Goal: Navigation & Orientation: Find specific page/section

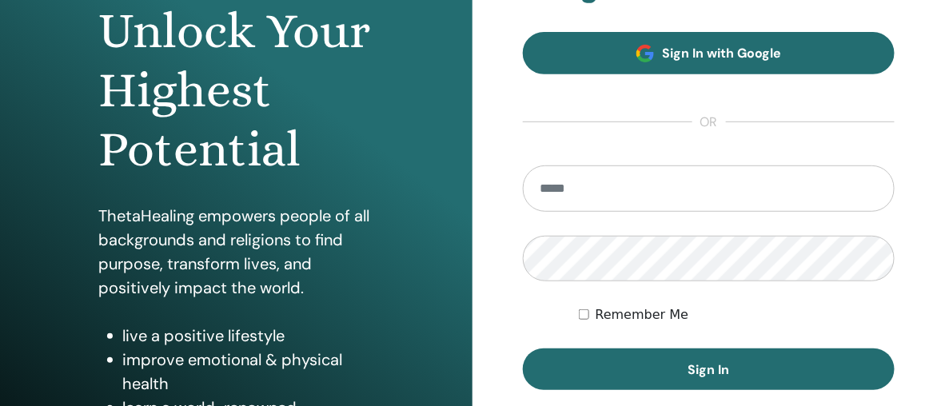
scroll to position [174, 0]
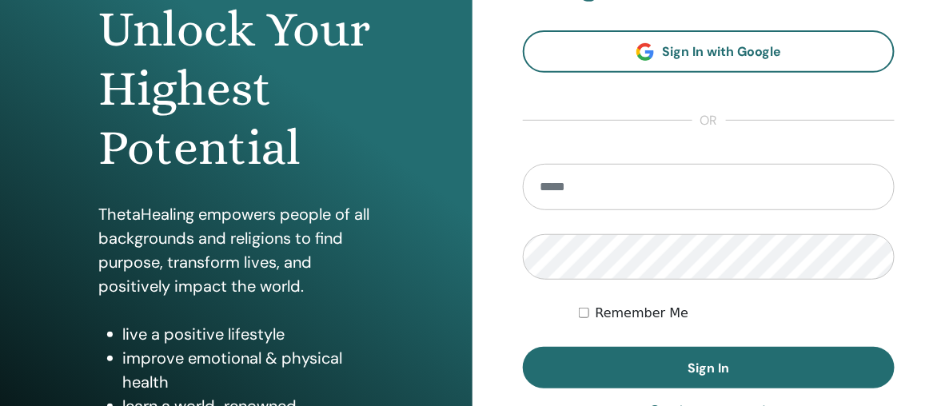
click at [650, 194] on input "email" at bounding box center [709, 187] width 372 height 46
type input "**********"
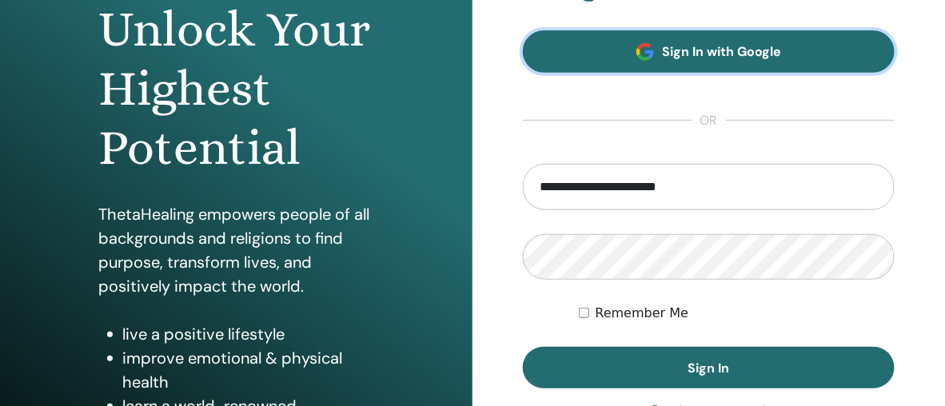
click at [701, 55] on span "Sign In with Google" at bounding box center [721, 51] width 119 height 17
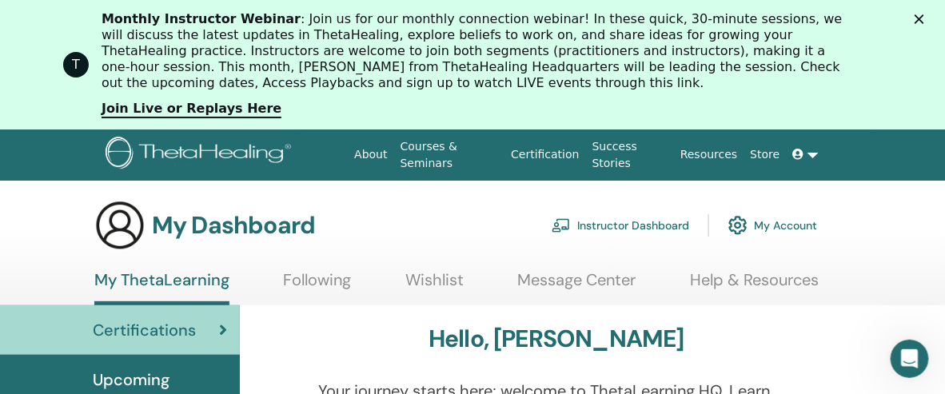
click at [924, 19] on icon "Schließen" at bounding box center [920, 19] width 10 height 10
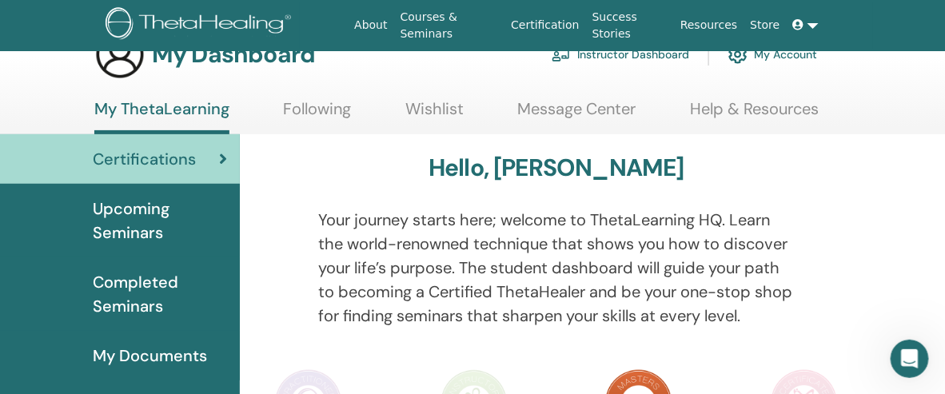
scroll to position [37, 0]
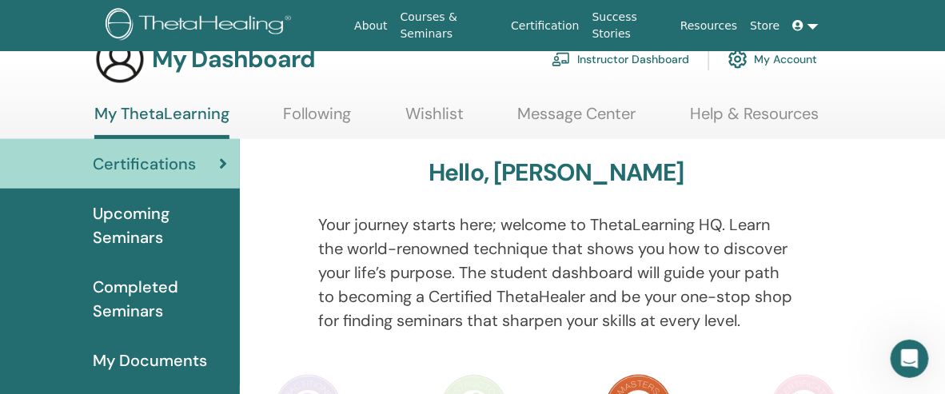
click at [144, 219] on span "Upcoming Seminars" at bounding box center [160, 226] width 134 height 48
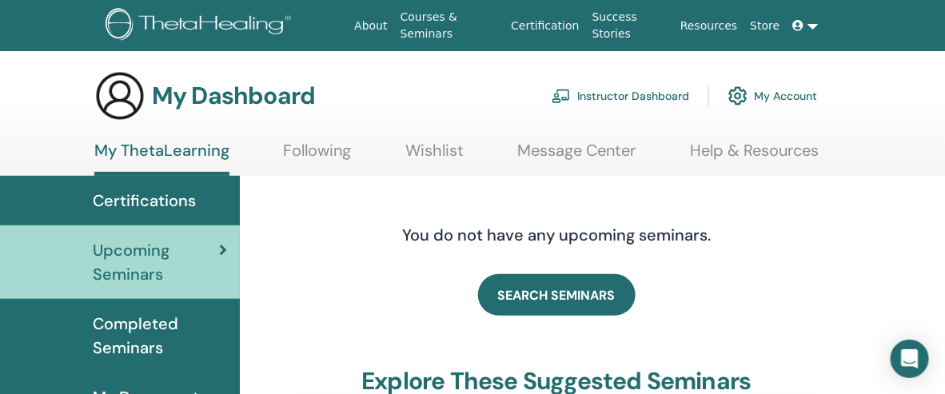
click at [437, 143] on link "Wishlist" at bounding box center [434, 156] width 58 height 31
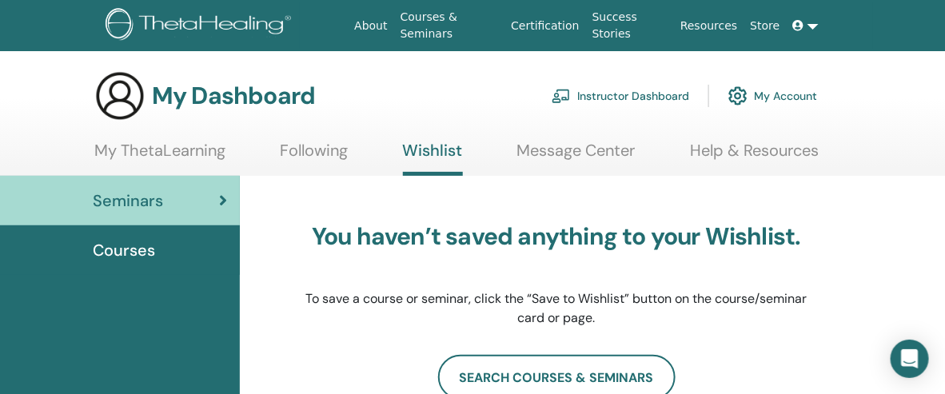
click at [119, 245] on span "Courses" at bounding box center [124, 250] width 62 height 24
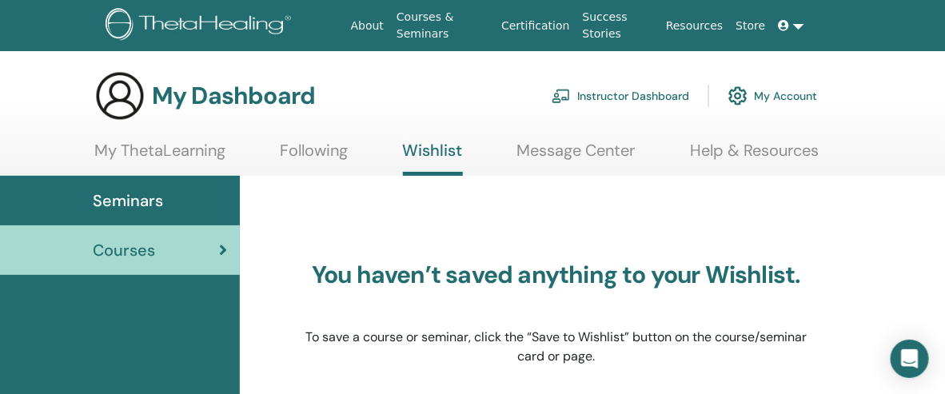
click at [173, 158] on link "My ThetaLearning" at bounding box center [159, 156] width 131 height 31
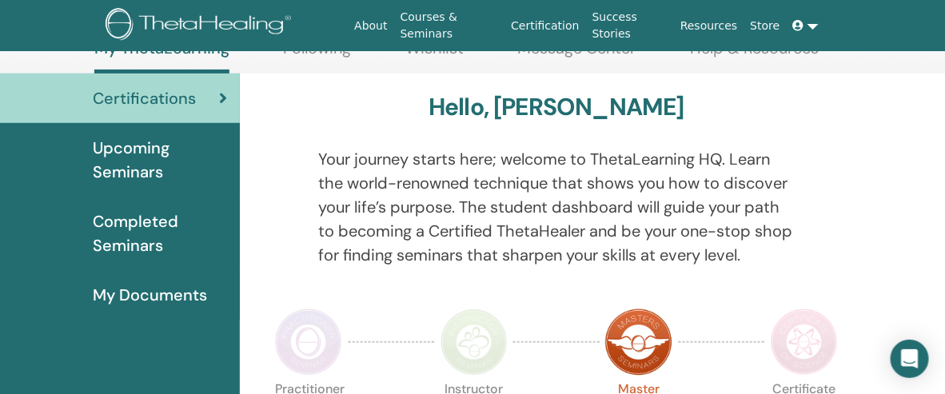
scroll to position [106, 0]
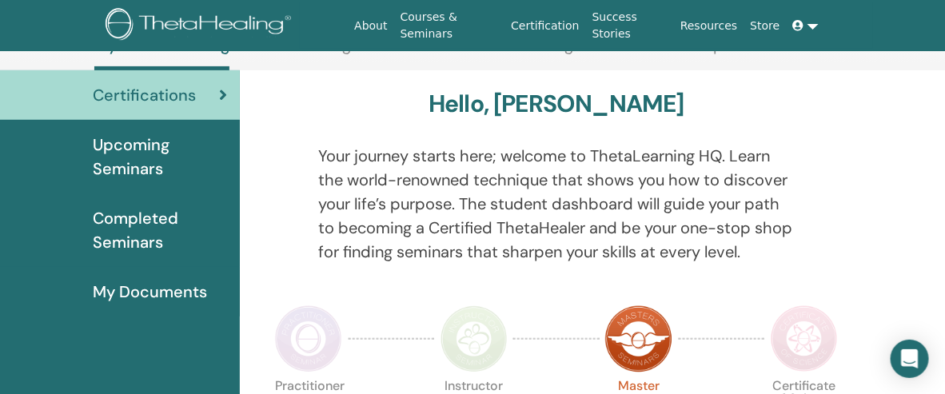
click at [158, 222] on span "Completed Seminars" at bounding box center [160, 230] width 134 height 48
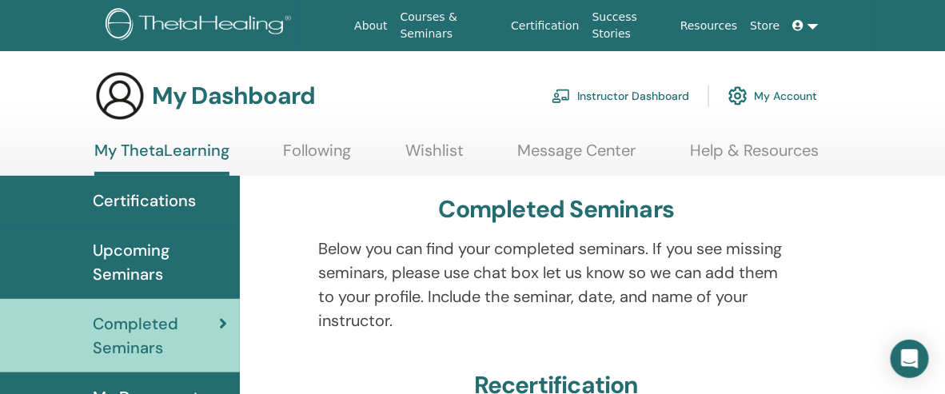
click at [142, 251] on span "Upcoming Seminars" at bounding box center [160, 262] width 134 height 48
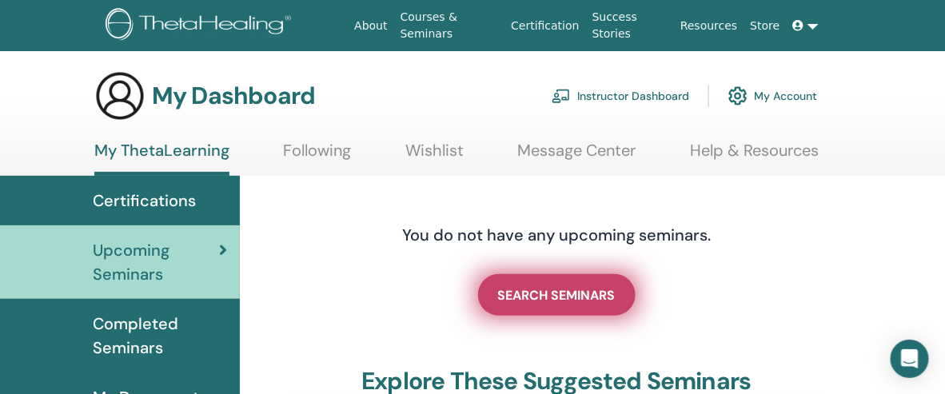
click at [527, 296] on span "SEARCH SEMINARS" at bounding box center [557, 295] width 118 height 17
